Goal: Transaction & Acquisition: Book appointment/travel/reservation

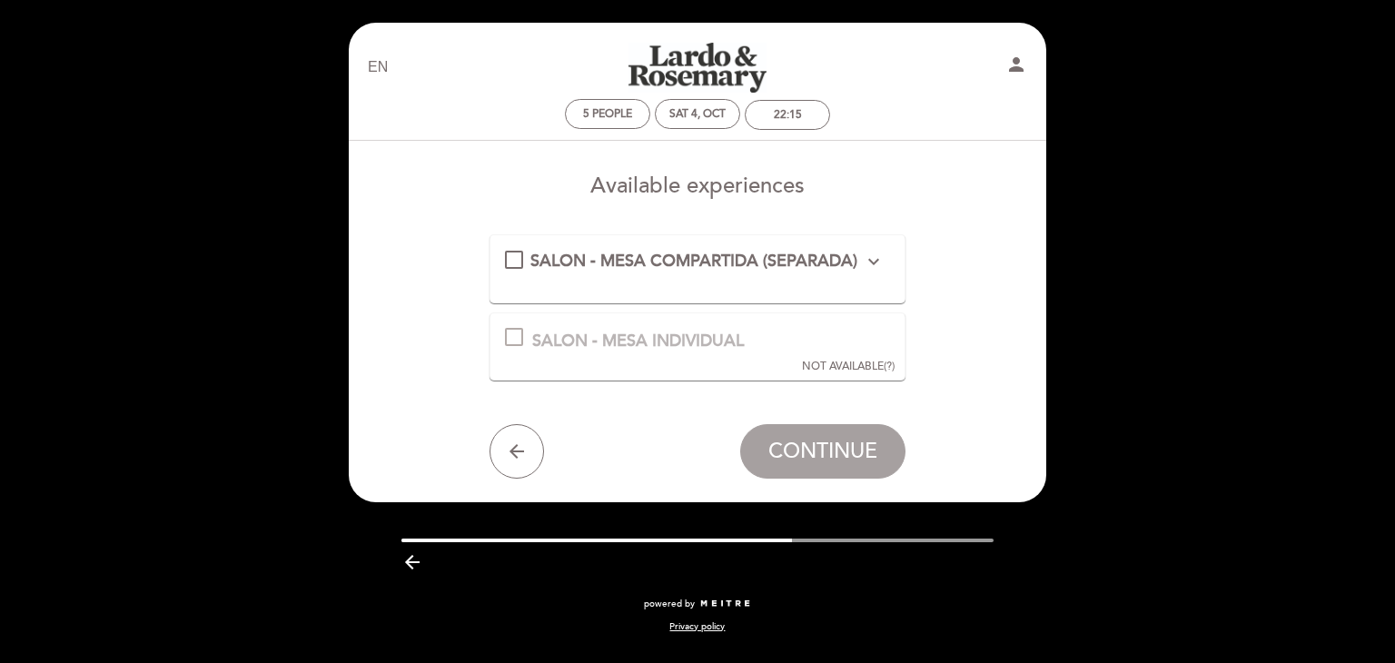
click at [512, 341] on div at bounding box center [514, 337] width 18 height 18
click at [877, 267] on icon "expand_more" at bounding box center [874, 262] width 22 height 22
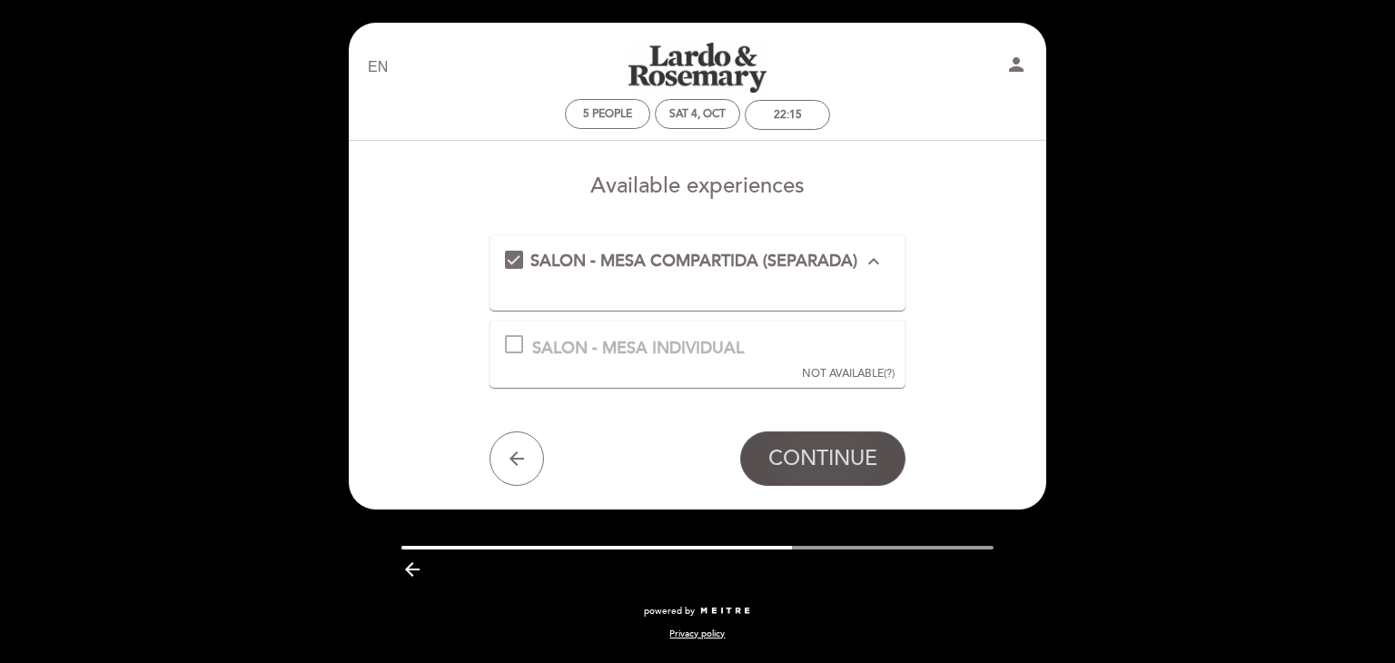
click at [847, 455] on span "CONTINUE" at bounding box center [822, 459] width 109 height 25
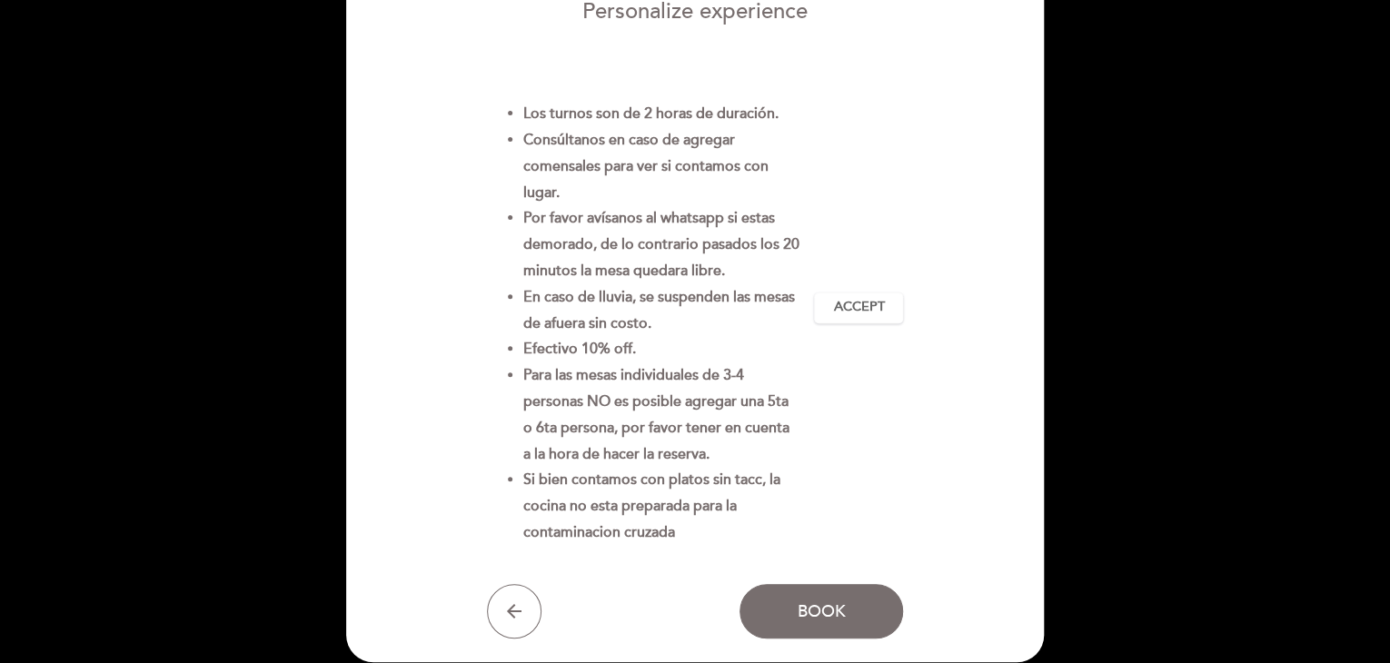
scroll to position [182, 0]
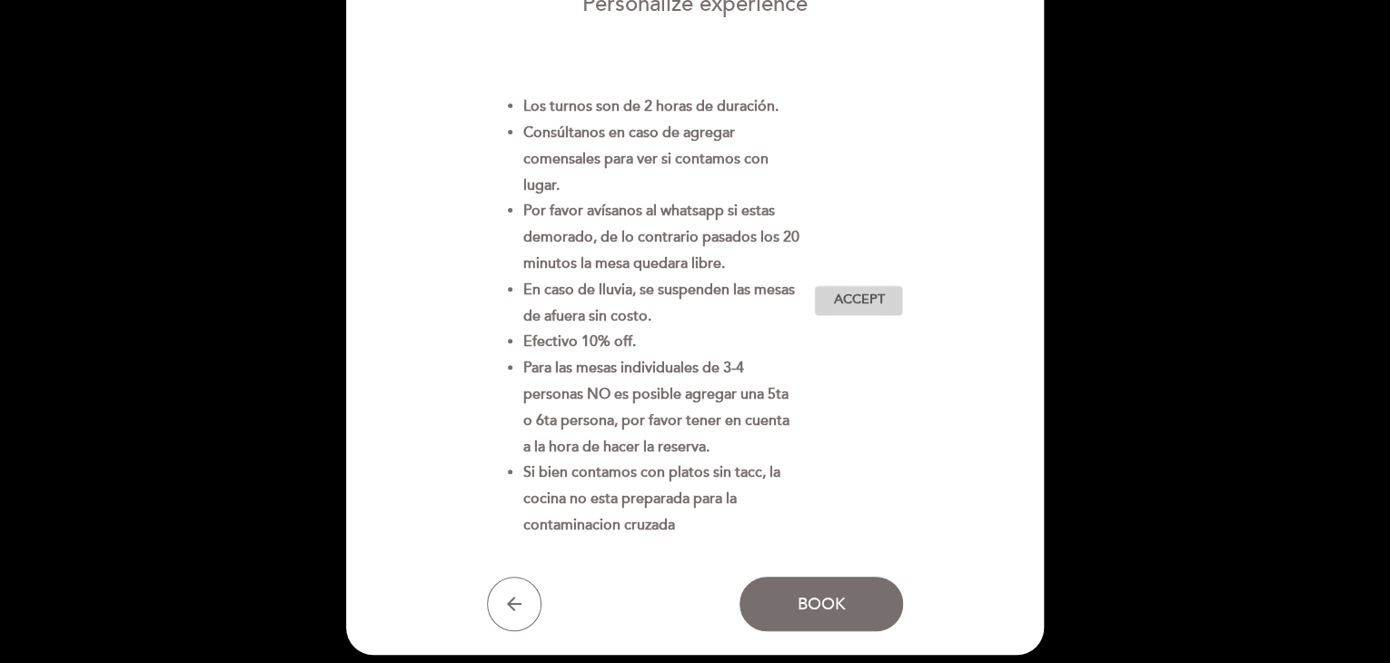
click at [887, 298] on button "Accept Accepted" at bounding box center [858, 300] width 89 height 31
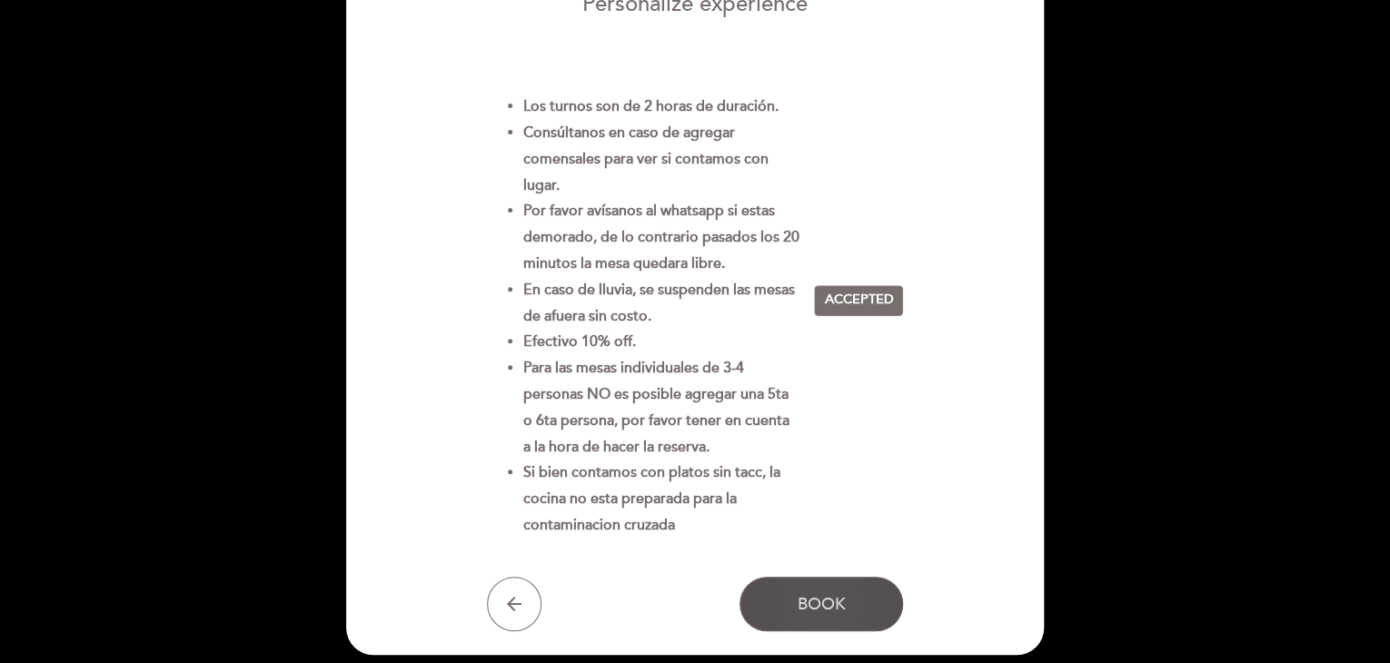
click at [828, 611] on span "Book" at bounding box center [822, 604] width 48 height 20
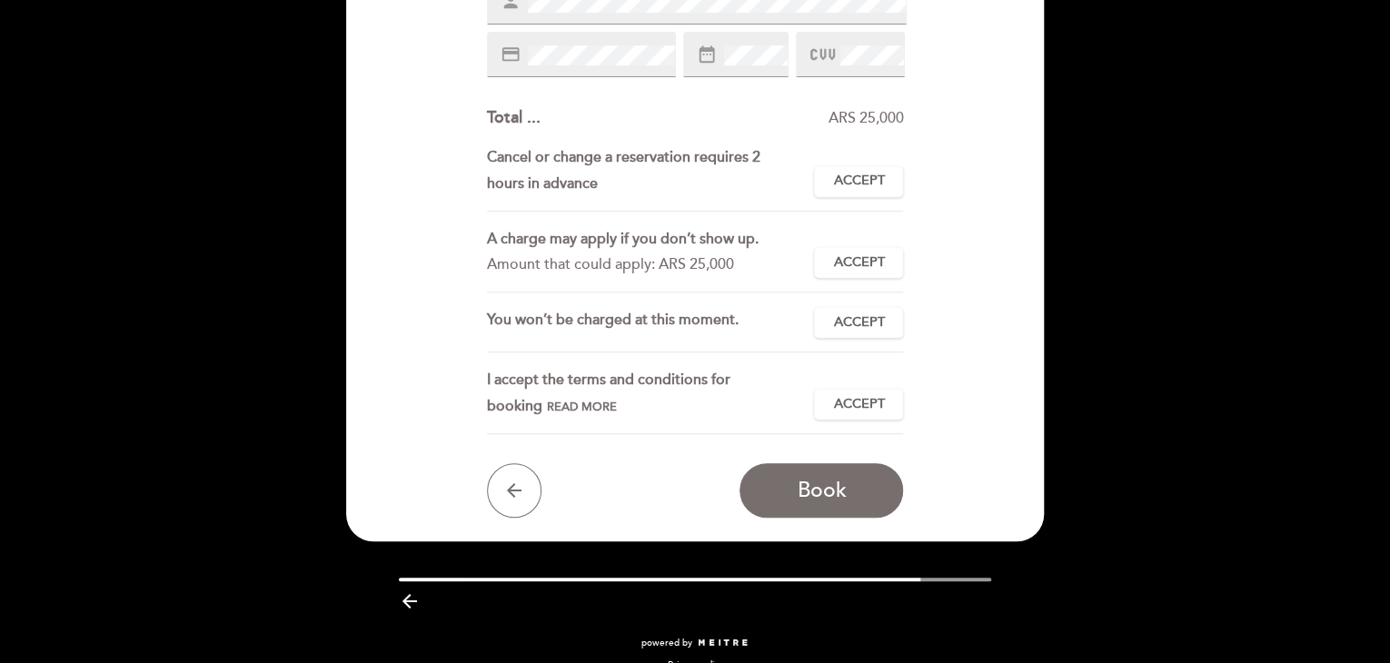
scroll to position [382, 0]
